Goal: Find specific page/section: Find specific page/section

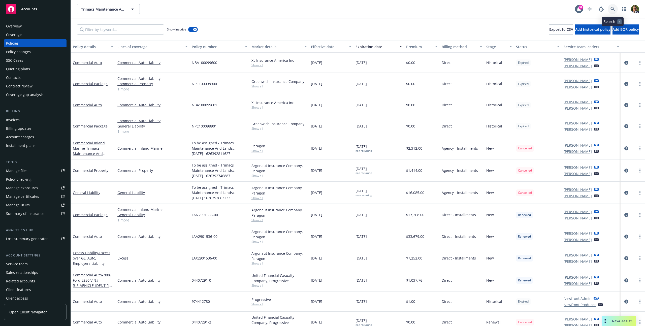
click at [613, 10] on icon at bounding box center [612, 9] width 5 height 5
